Goal: Transaction & Acquisition: Purchase product/service

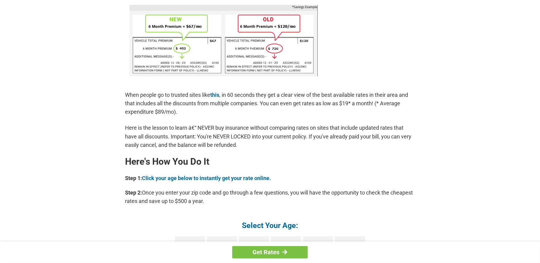
scroll to position [453, 0]
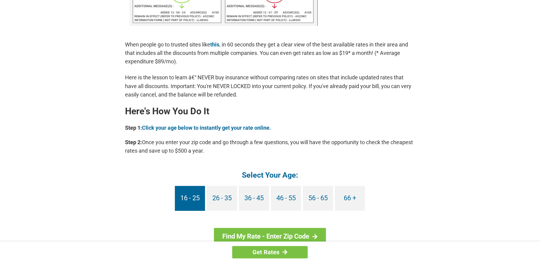
click at [182, 204] on link "16 - 25" at bounding box center [190, 198] width 30 height 25
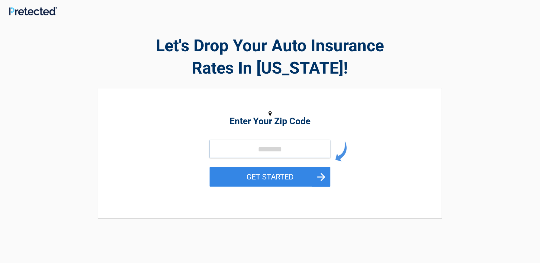
click at [284, 151] on input "tel" at bounding box center [270, 149] width 121 height 18
type input "*"
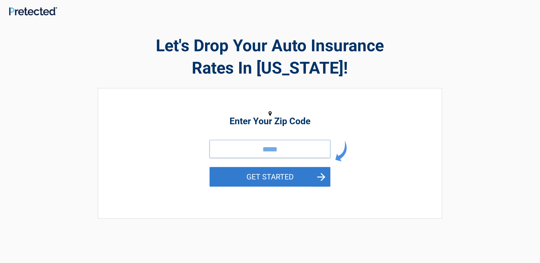
type input "*****"
click at [248, 182] on button "GET STARTED" at bounding box center [270, 177] width 121 height 20
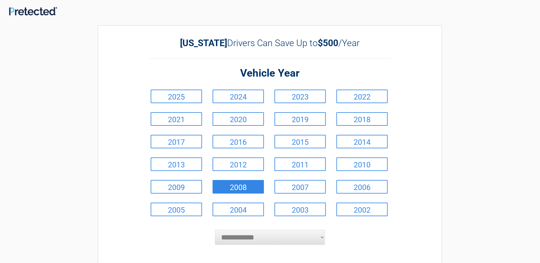
click at [246, 182] on link "2008" at bounding box center [238, 187] width 51 height 14
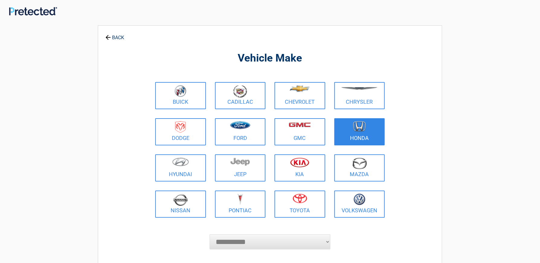
click at [371, 129] on figure at bounding box center [360, 128] width 44 height 14
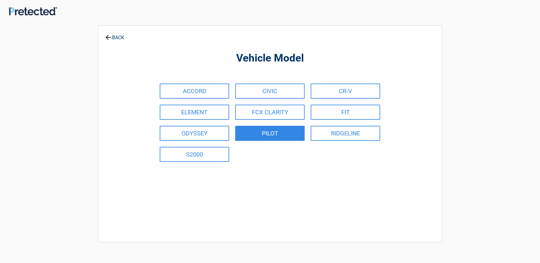
click at [281, 128] on link "PILOT" at bounding box center [269, 133] width 69 height 15
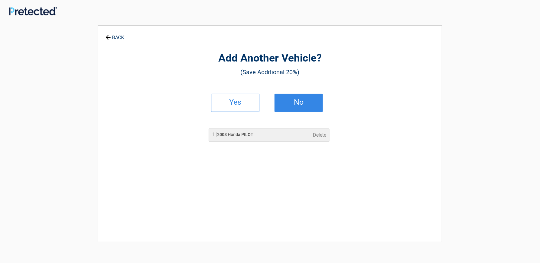
click at [295, 102] on h2 "No" at bounding box center [299, 102] width 36 height 4
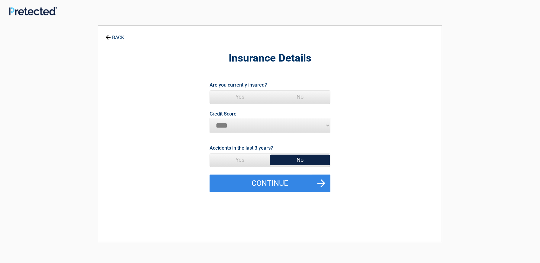
click at [234, 96] on span "Yes" at bounding box center [240, 97] width 60 height 12
